Goal: Task Accomplishment & Management: Use online tool/utility

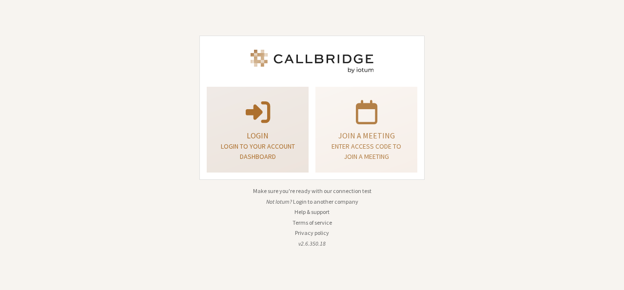
click at [238, 140] on p "Login" at bounding box center [258, 136] width 78 height 12
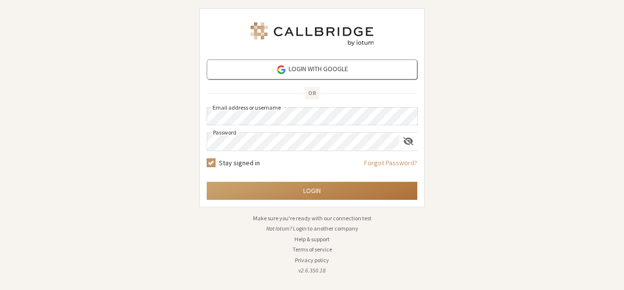
click at [289, 194] on button "Login" at bounding box center [312, 191] width 211 height 18
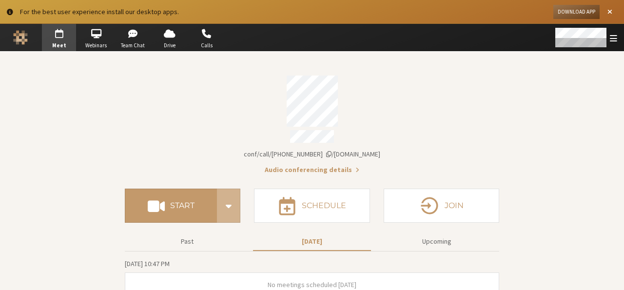
scroll to position [9, 0]
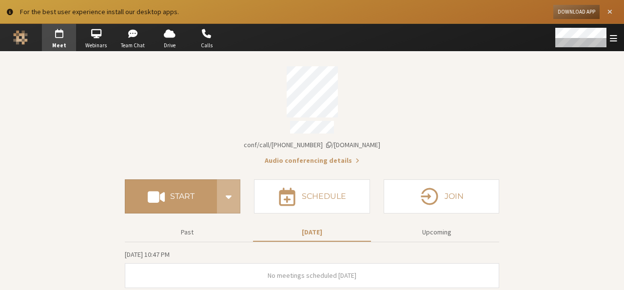
click at [608, 11] on span "Close alert" at bounding box center [610, 11] width 5 height 7
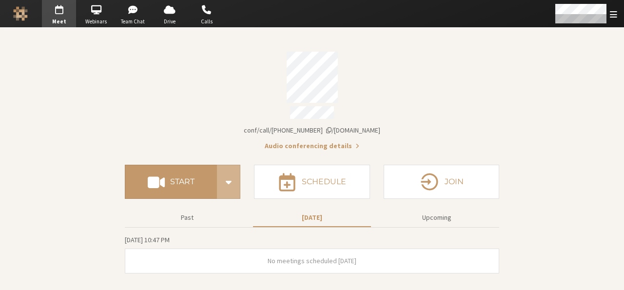
scroll to position [0, 0]
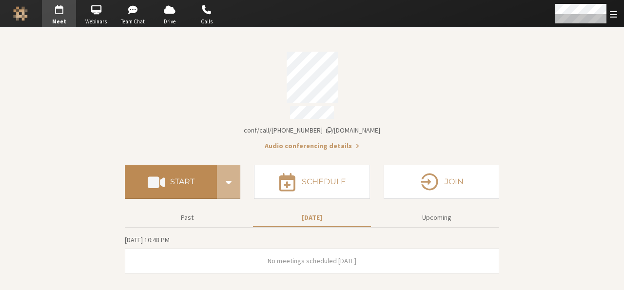
click at [204, 165] on button "Start" at bounding box center [171, 182] width 92 height 34
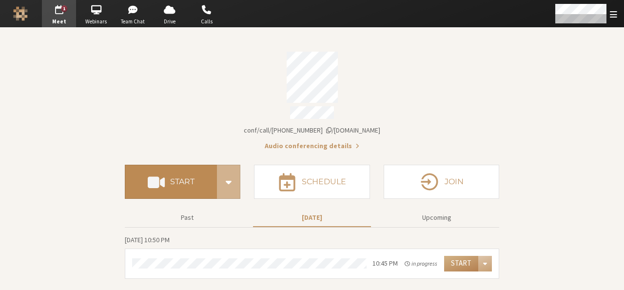
click at [185, 181] on h4 "Start" at bounding box center [182, 182] width 24 height 8
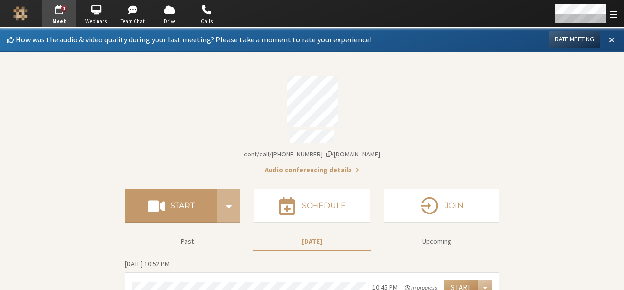
click at [607, 36] on button at bounding box center [612, 39] width 18 height 17
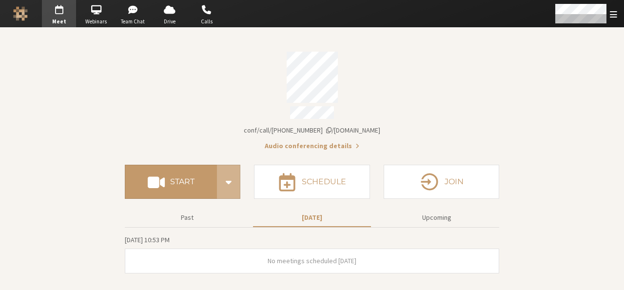
click at [399, 60] on div "Account details" at bounding box center [312, 77] width 375 height 51
click at [536, 251] on section "Meeting link iotum.callbridge.rocks/conf/call/9168685 Audio conferencing detail…" at bounding box center [312, 159] width 624 height 262
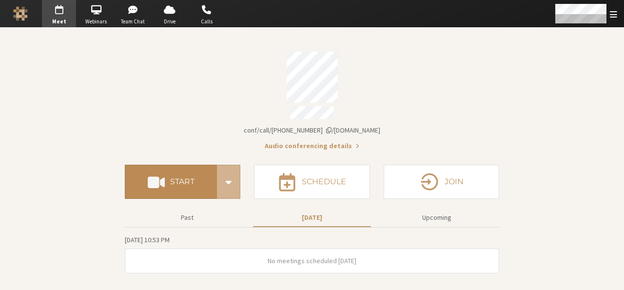
click at [175, 184] on button "Start" at bounding box center [171, 182] width 92 height 34
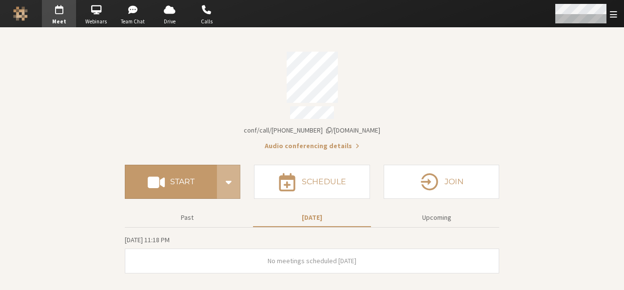
click at [609, 19] on div "Open menu" at bounding box center [585, 13] width 77 height 27
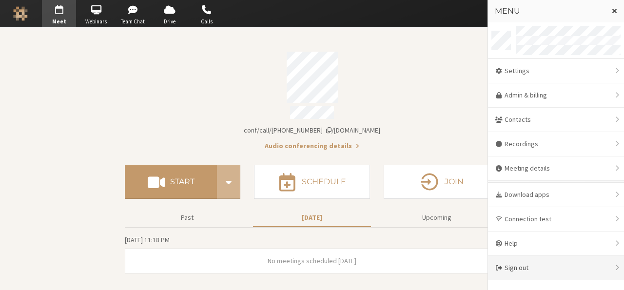
click at [534, 260] on div "Sign out" at bounding box center [556, 268] width 136 height 24
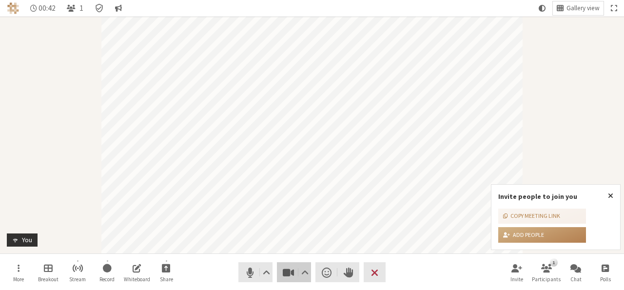
click at [278, 274] on button "Video" at bounding box center [294, 272] width 34 height 20
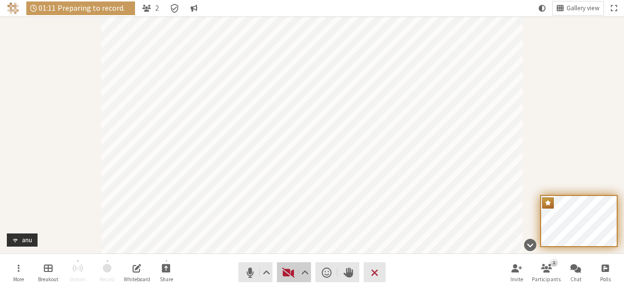
click at [284, 270] on span "Start video (Alt+V)" at bounding box center [289, 273] width 14 height 14
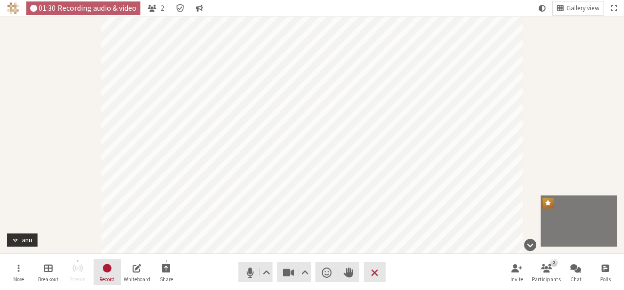
click at [100, 278] on span "Record" at bounding box center [106, 280] width 15 height 6
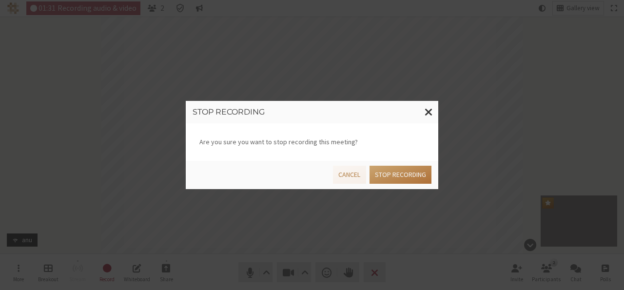
click at [395, 181] on button "Stop recording" at bounding box center [401, 175] width 62 height 18
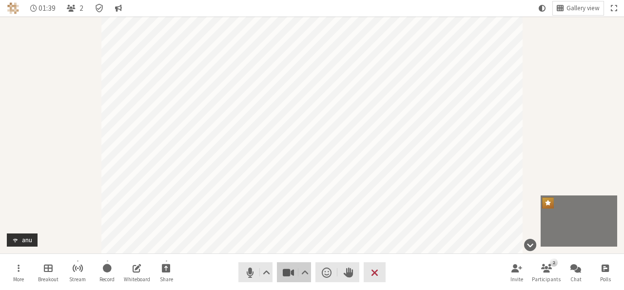
click at [283, 281] on button "Video" at bounding box center [294, 272] width 34 height 20
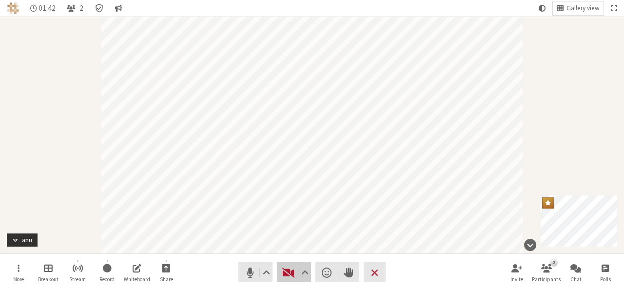
click at [284, 273] on span "Start video (Alt+V)" at bounding box center [289, 273] width 14 height 14
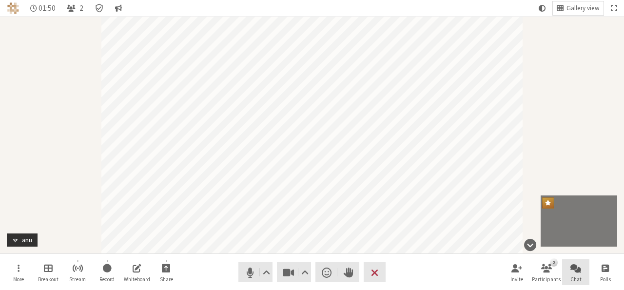
click at [588, 273] on button "Chat" at bounding box center [575, 272] width 27 height 26
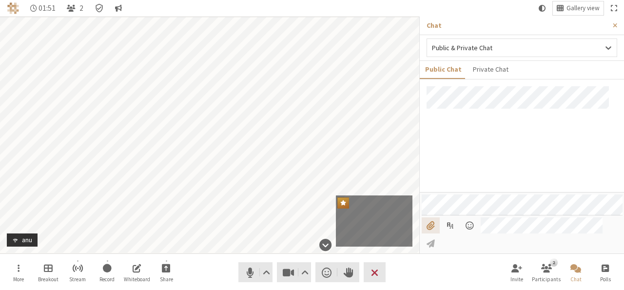
click at [433, 234] on input "File picker" at bounding box center [431, 225] width 18 height 17
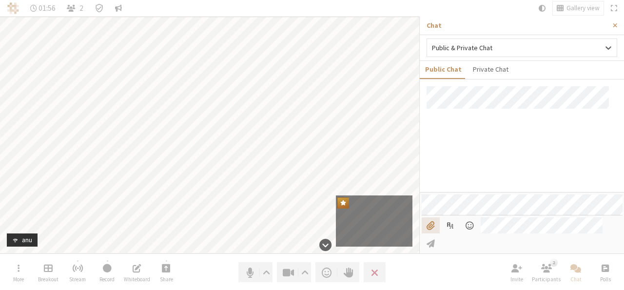
type input "C:\fakepath\google signin.png"
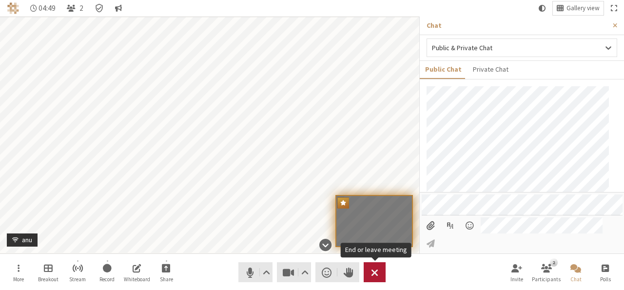
click at [379, 270] on button "Leave" at bounding box center [375, 272] width 22 height 20
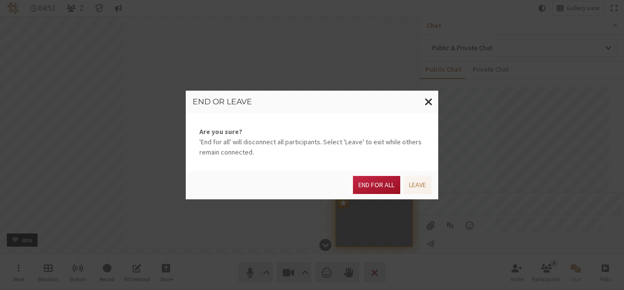
click at [370, 182] on button "End for all" at bounding box center [376, 185] width 47 height 18
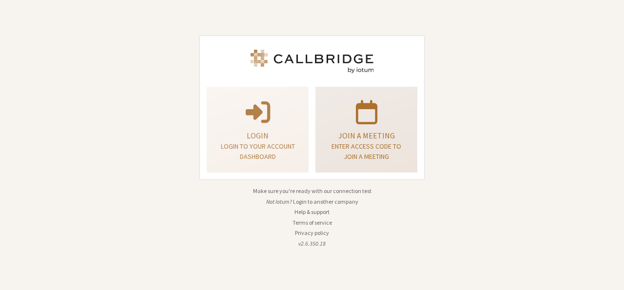
click at [346, 125] on div "Join a meeting Enter access code to join a meeting" at bounding box center [366, 130] width 91 height 79
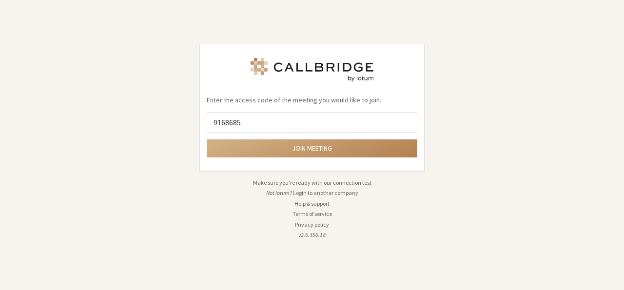
type input "9168685"
click at [207, 139] on button "Join meeting" at bounding box center [312, 148] width 211 height 18
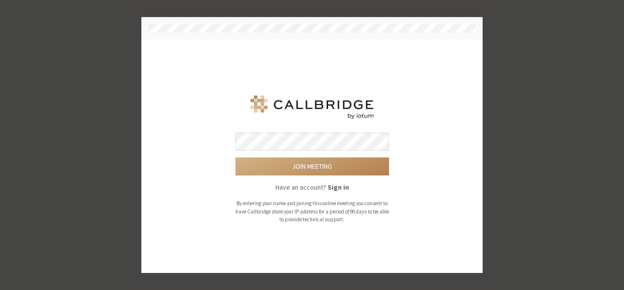
click at [236, 158] on button "Join meeting" at bounding box center [313, 167] width 154 height 18
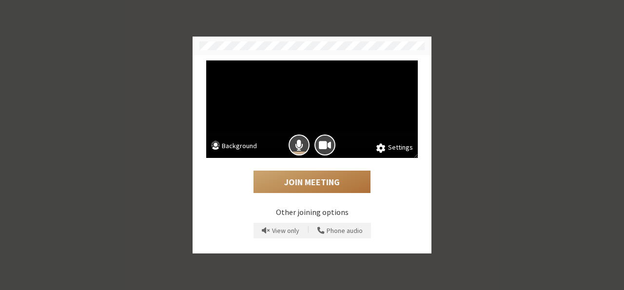
click at [316, 188] on button "Join Meeting" at bounding box center [312, 182] width 117 height 22
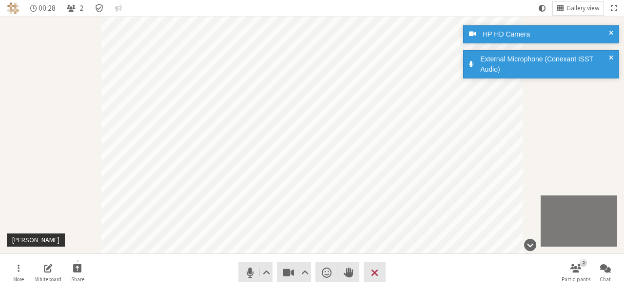
click at [615, 56] on div "External Microphone (Conexant ISST Audio)" at bounding box center [541, 64] width 156 height 28
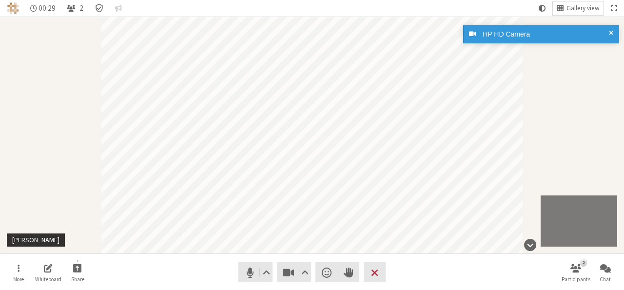
click at [612, 32] on span at bounding box center [611, 34] width 4 height 10
